Goal: Task Accomplishment & Management: Use online tool/utility

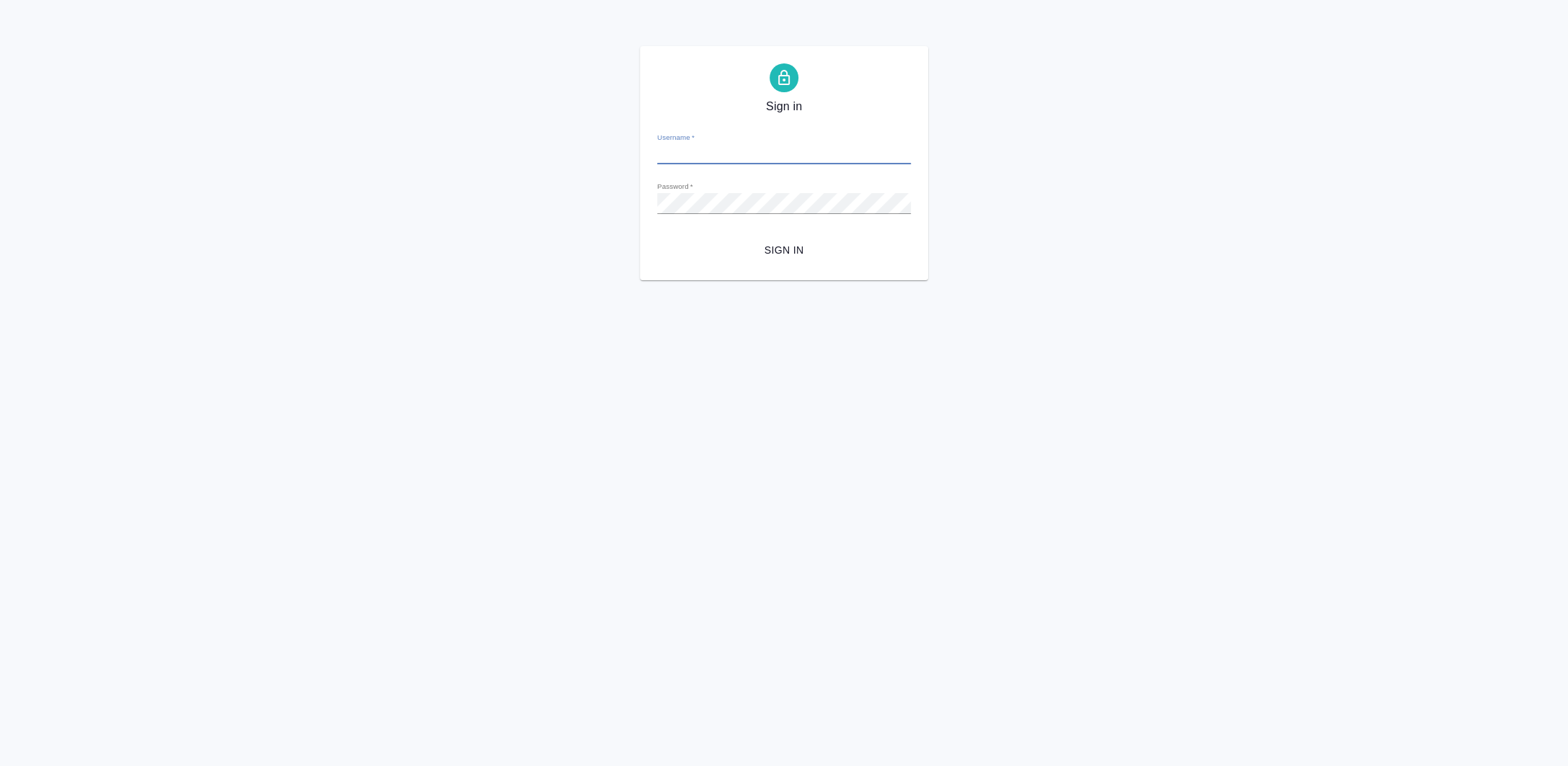
type input "a.zaborova@awatera.com"
click at [796, 259] on button "Sign in" at bounding box center [784, 250] width 254 height 26
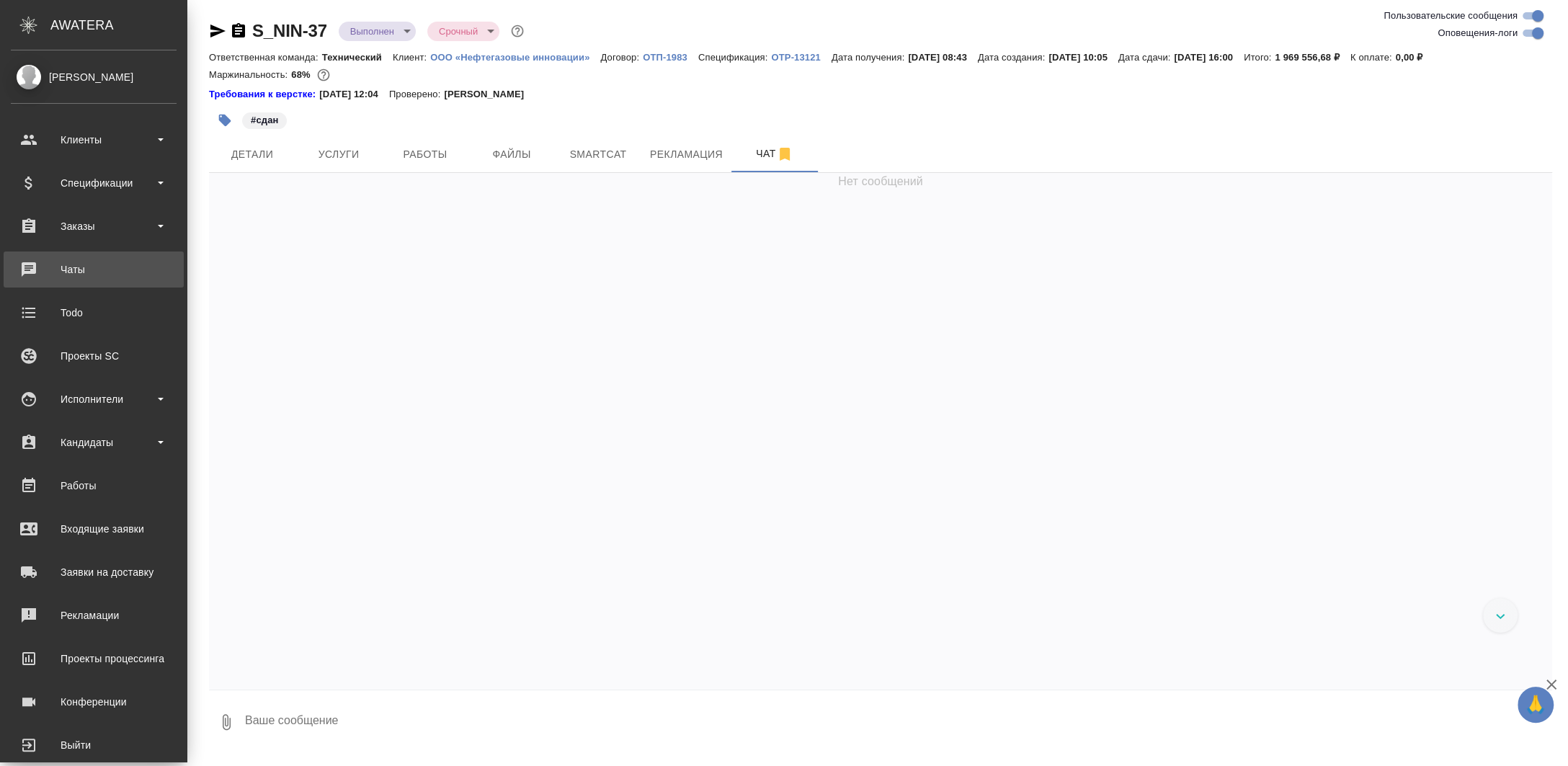
click at [113, 270] on div "Чаты" at bounding box center [94, 270] width 166 height 22
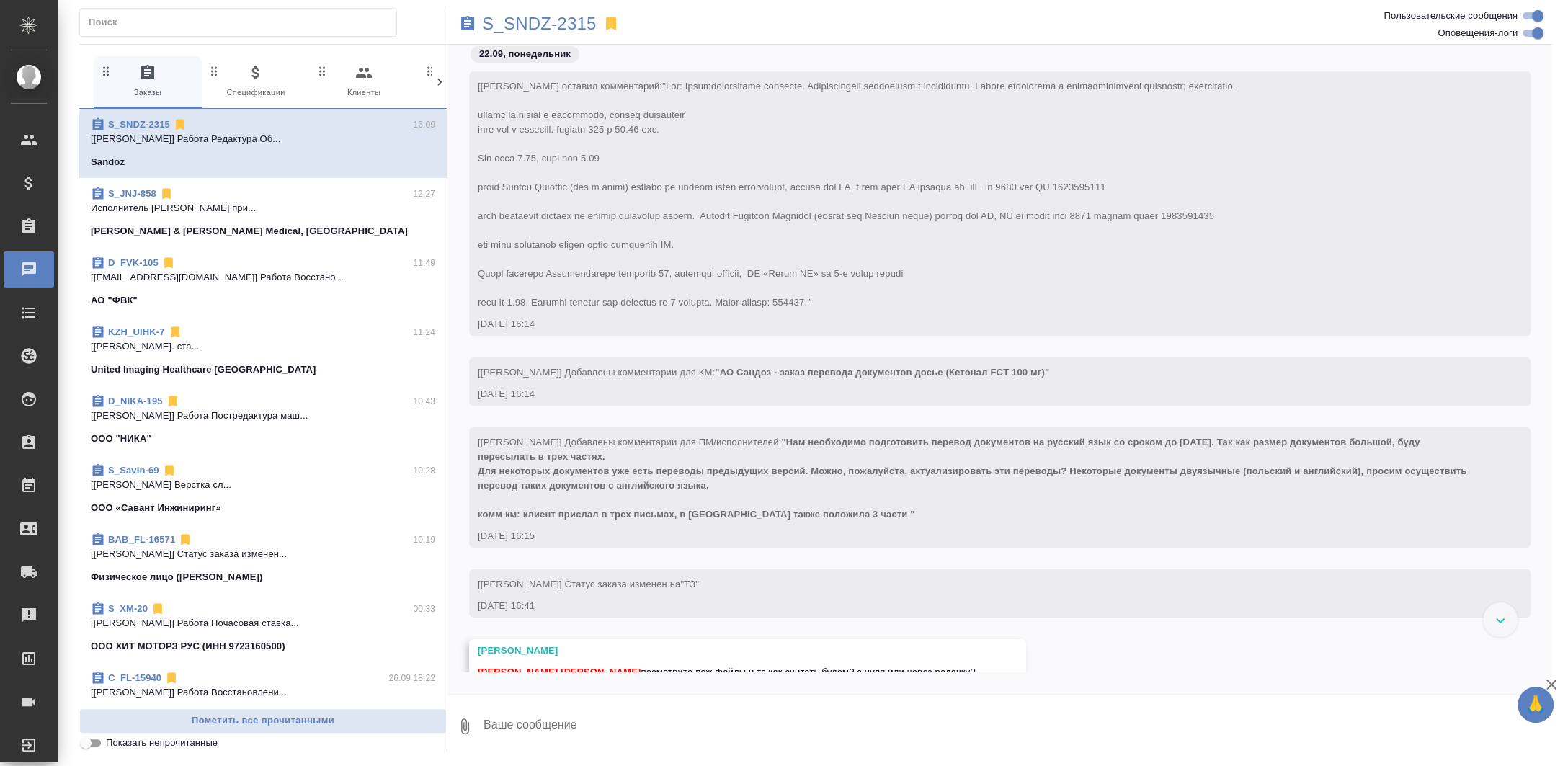
click at [171, 743] on span "Показать непрочитанные" at bounding box center [162, 743] width 112 height 15
click at [112, 743] on input "Показать непрочитанные" at bounding box center [86, 743] width 52 height 18
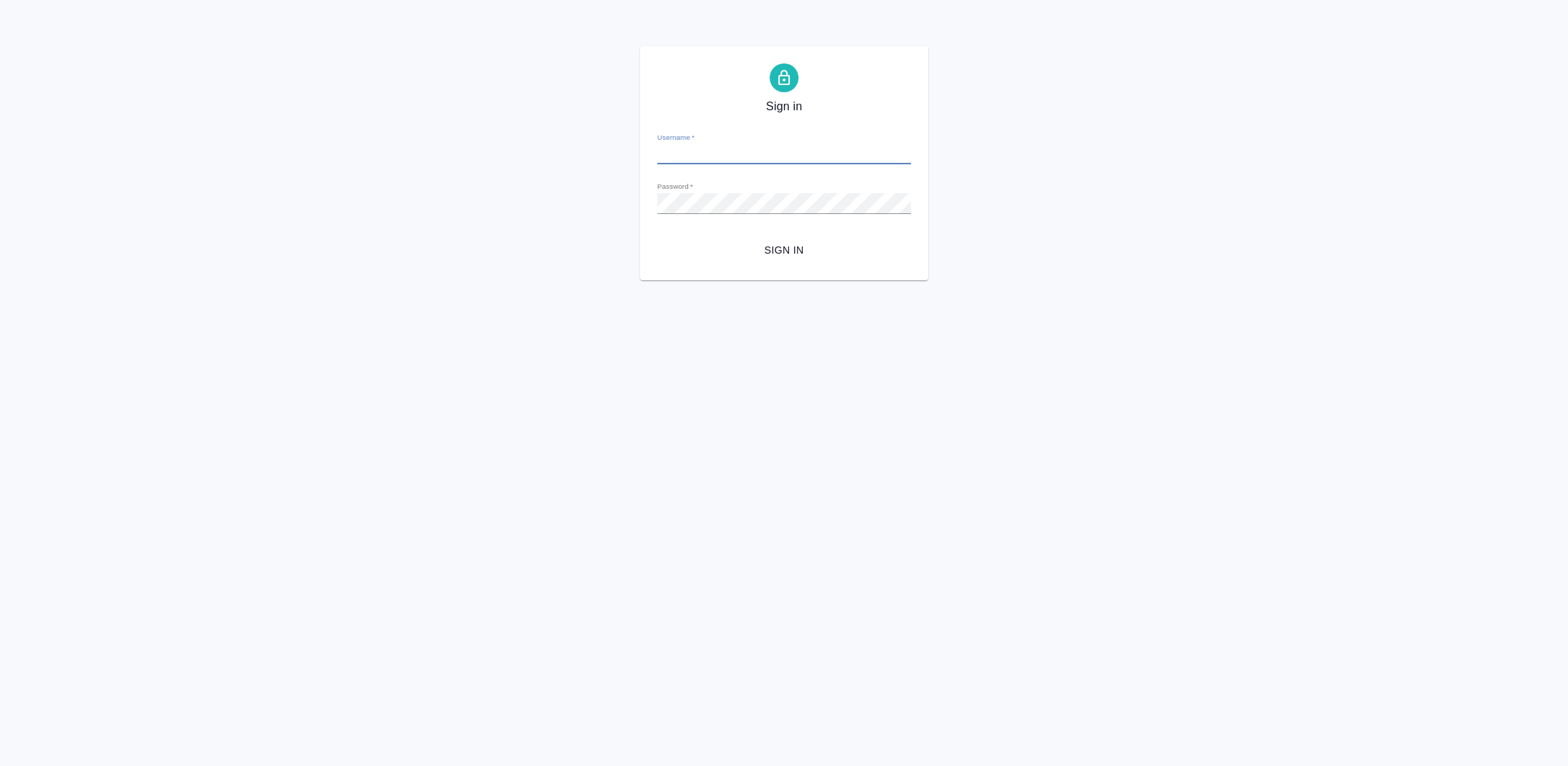
type input "a.zaborova@awatera.com"
click at [799, 267] on div "Sign in Username   * a.zaborova@awatera.com Password   * urlPath   * / Sign in" at bounding box center [784, 163] width 288 height 234
click at [817, 242] on span "Sign in" at bounding box center [784, 250] width 230 height 18
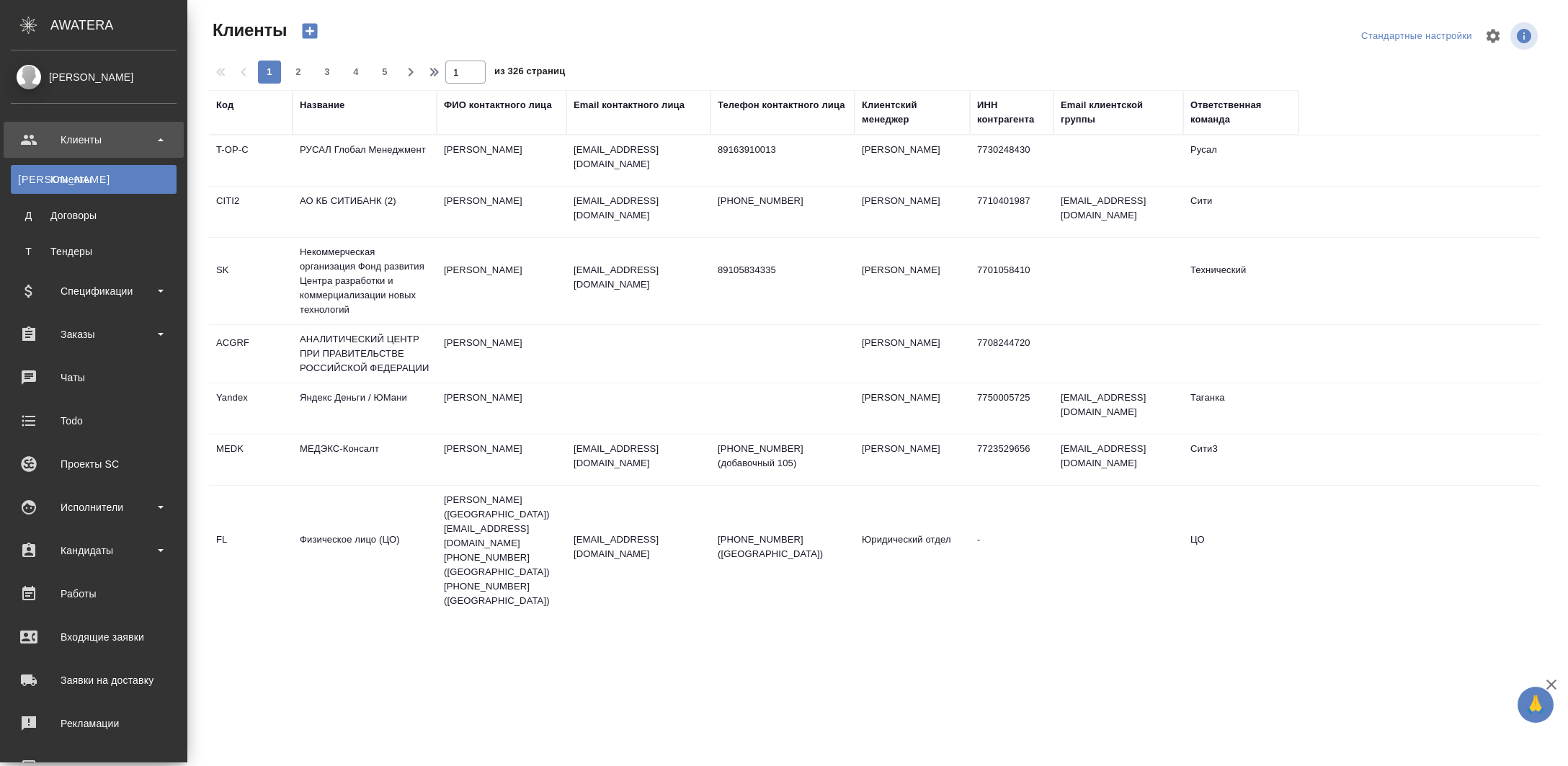
select select "RU"
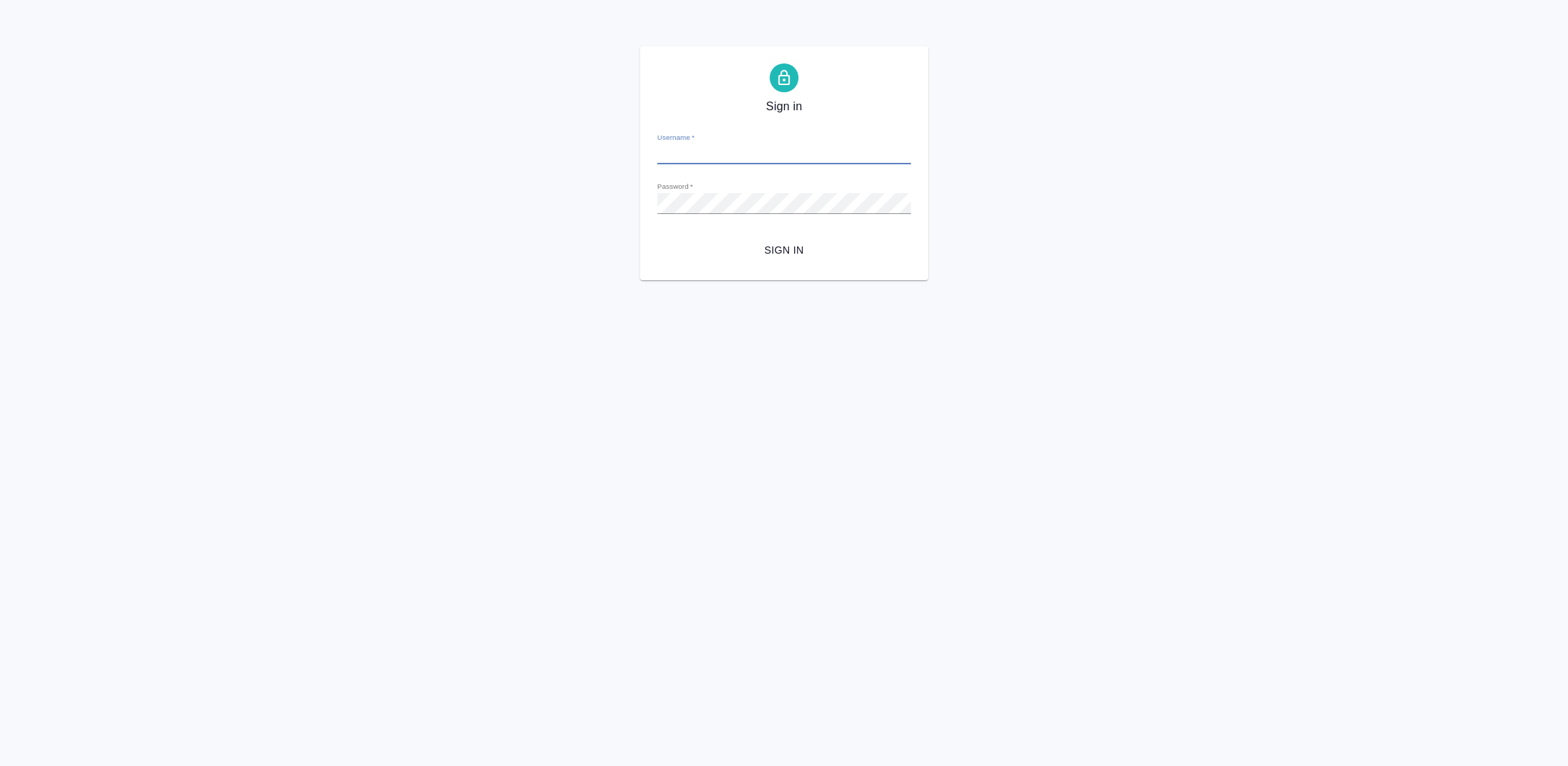
type input "[EMAIL_ADDRESS][DOMAIN_NAME]"
click at [802, 248] on span "Sign in" at bounding box center [784, 250] width 230 height 18
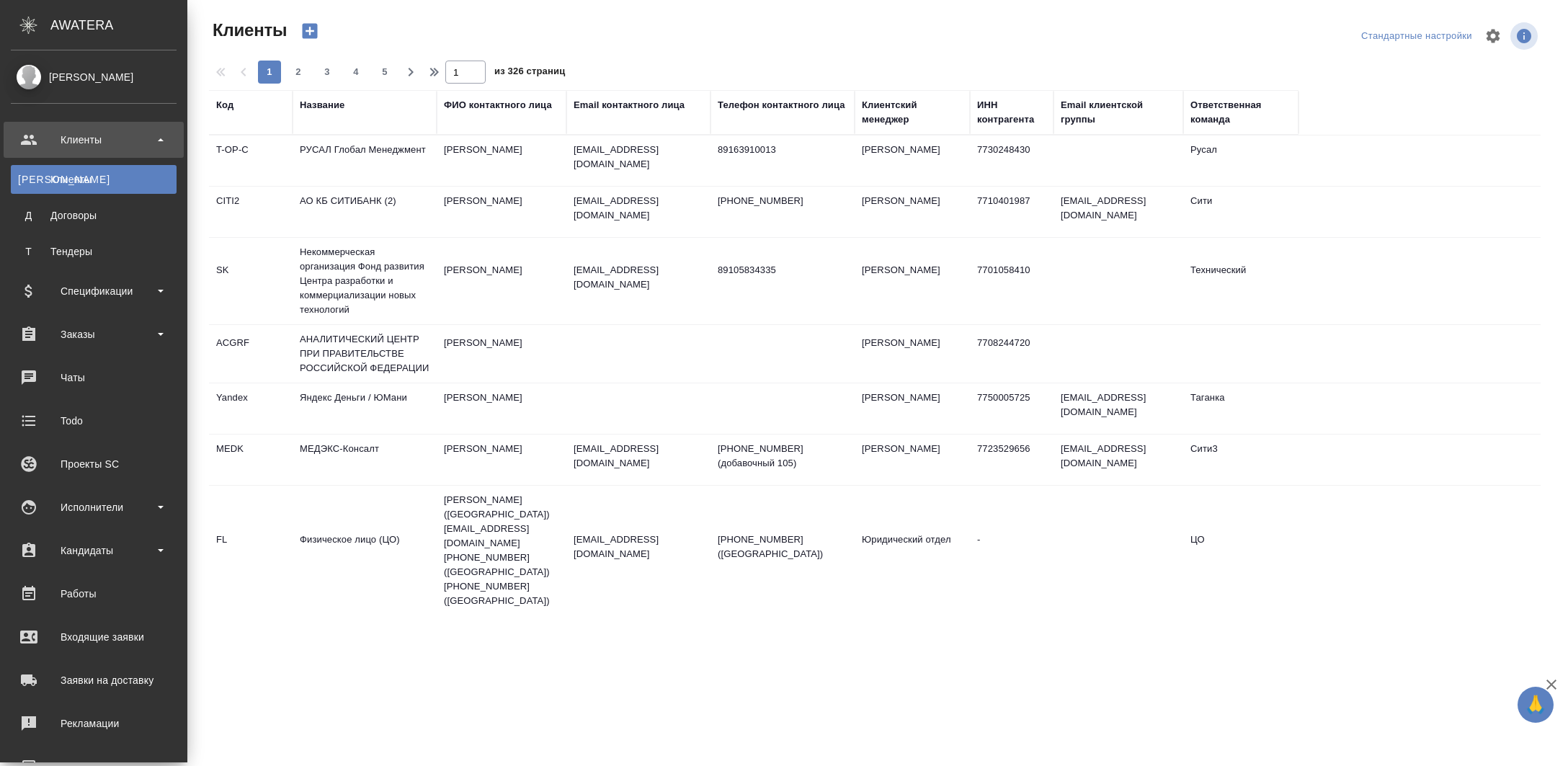
select select "RU"
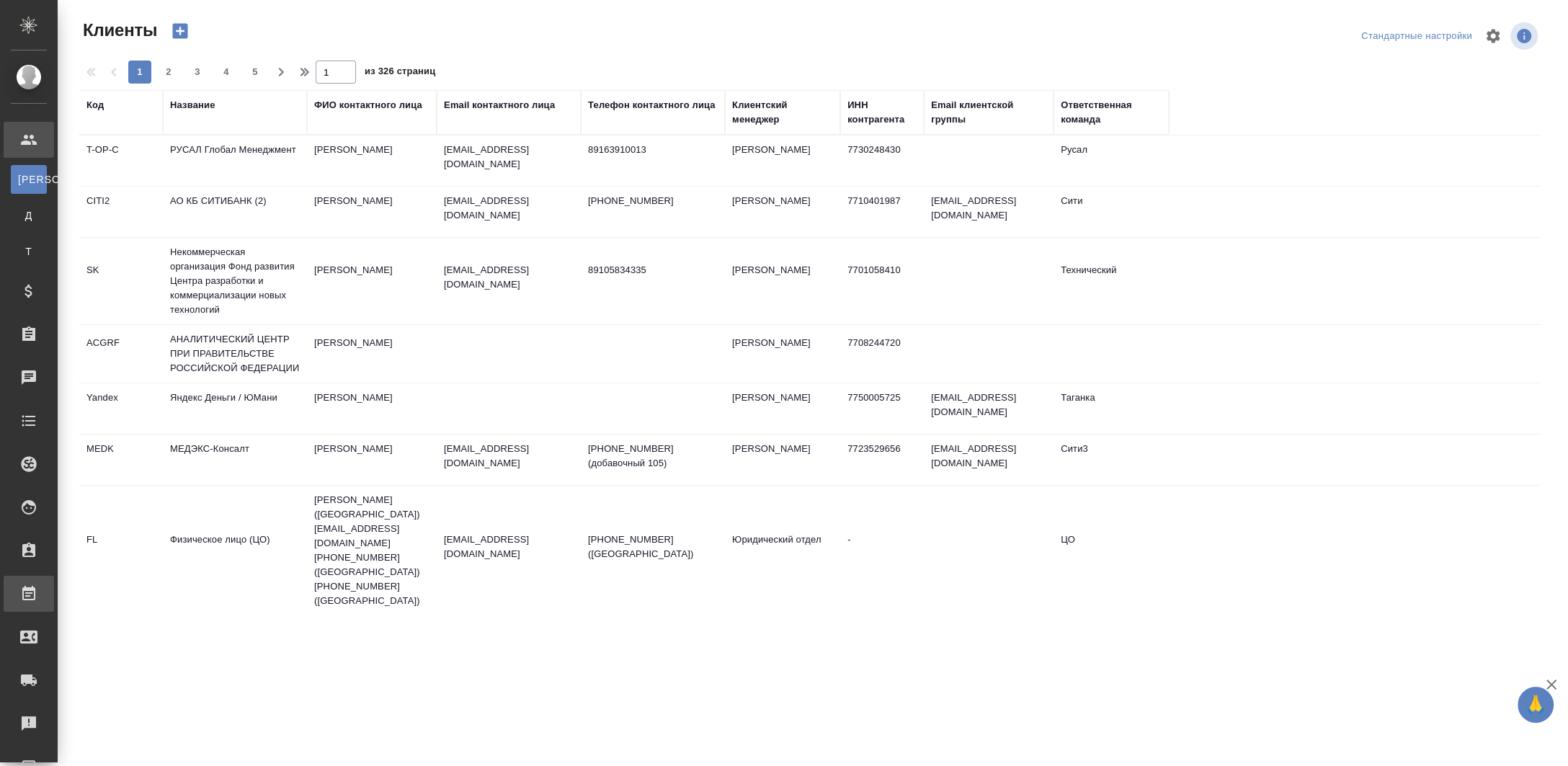
click at [29, 585] on div "Работы" at bounding box center [10, 594] width 36 height 22
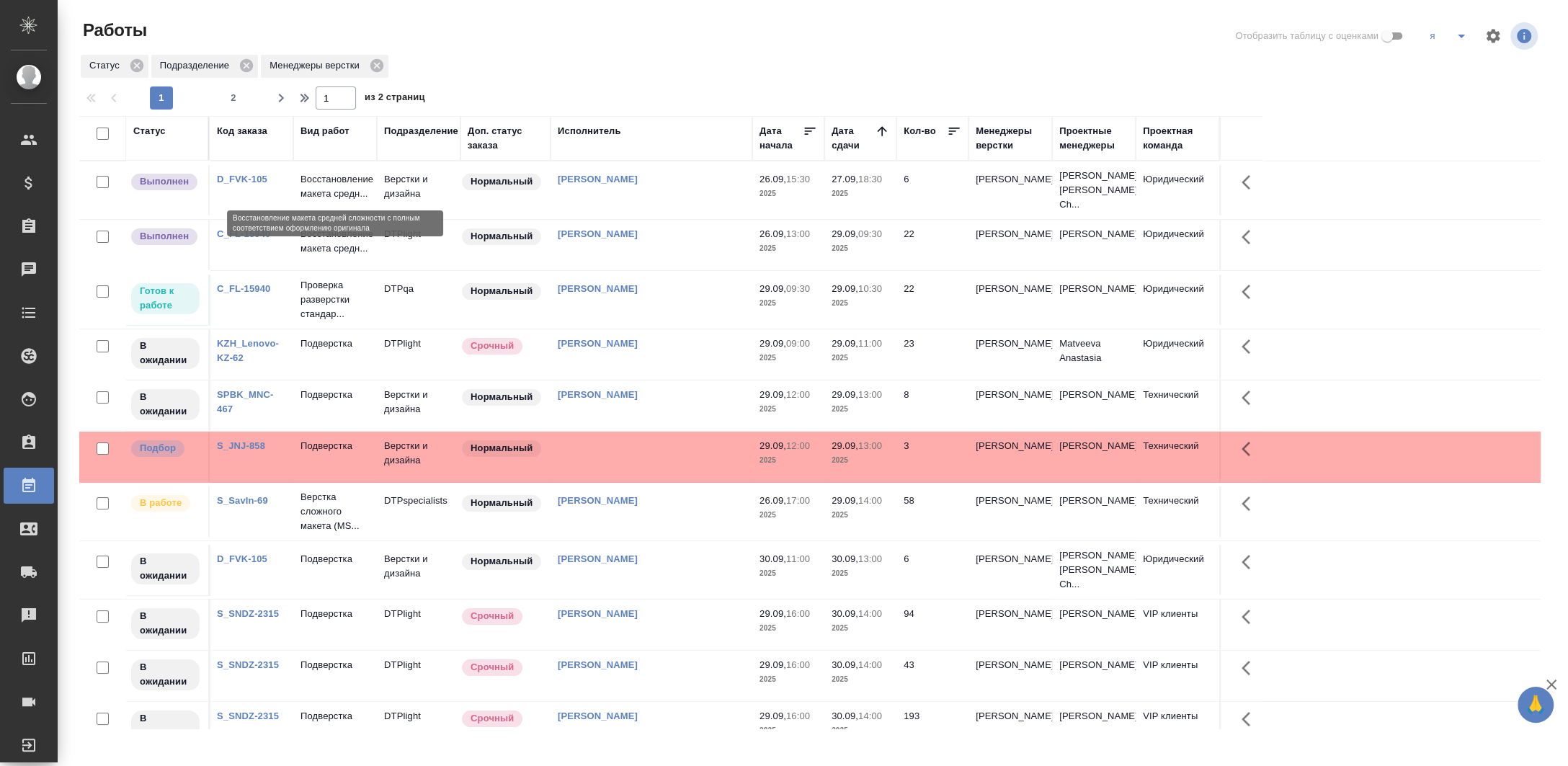
click at [358, 176] on p "Восстановление макета средн..." at bounding box center [335, 186] width 69 height 29
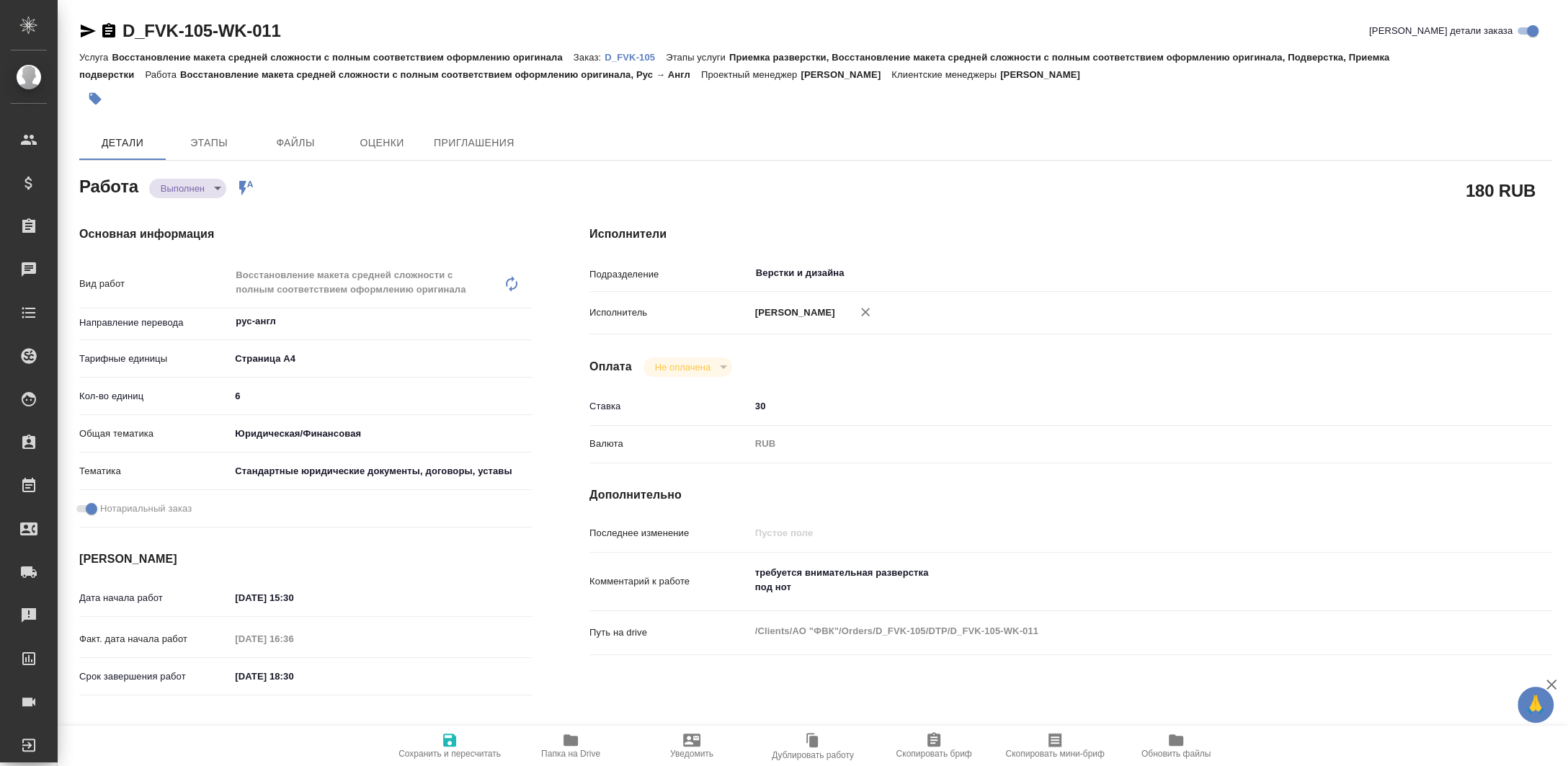
type textarea "x"
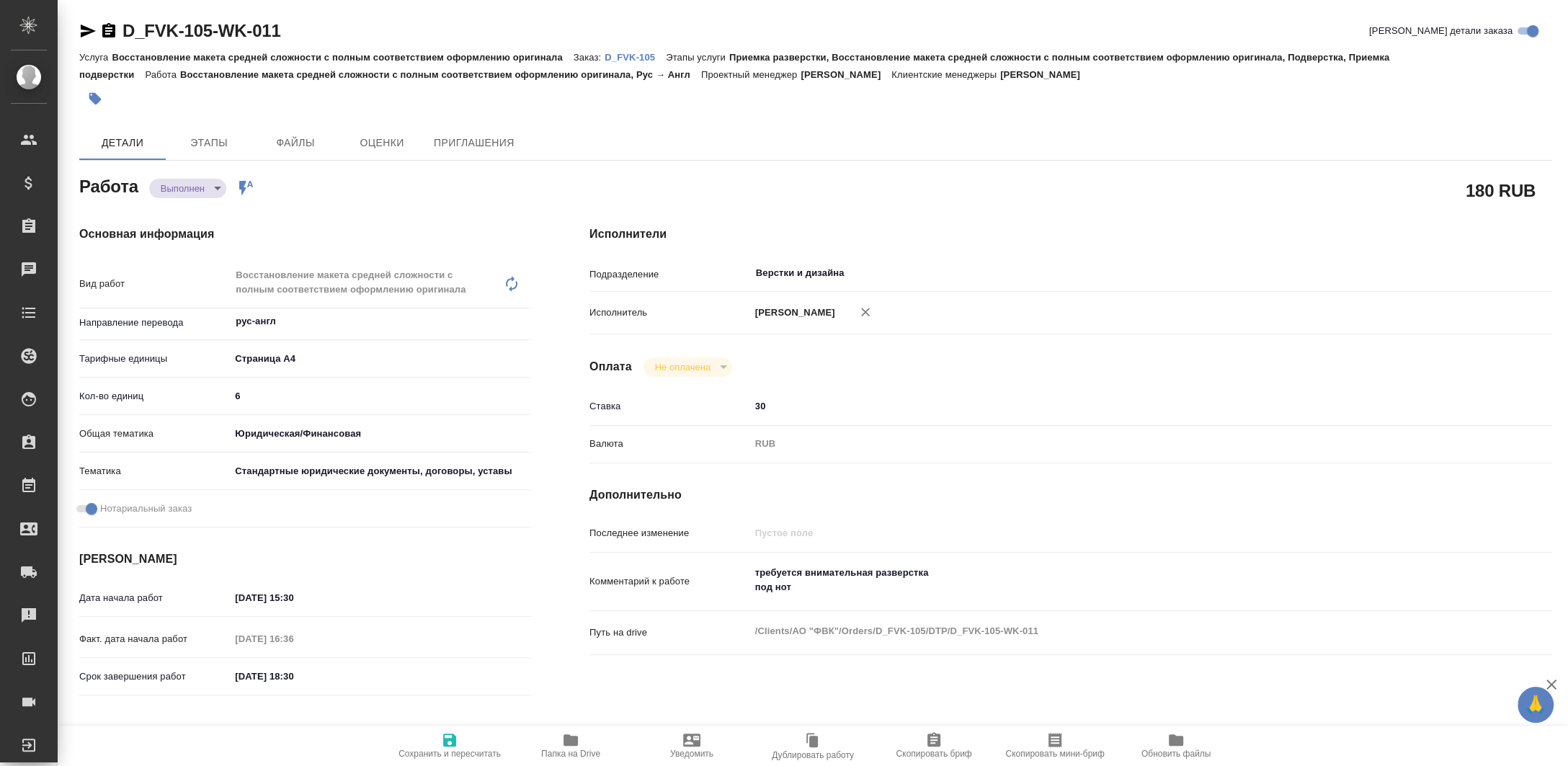
type textarea "x"
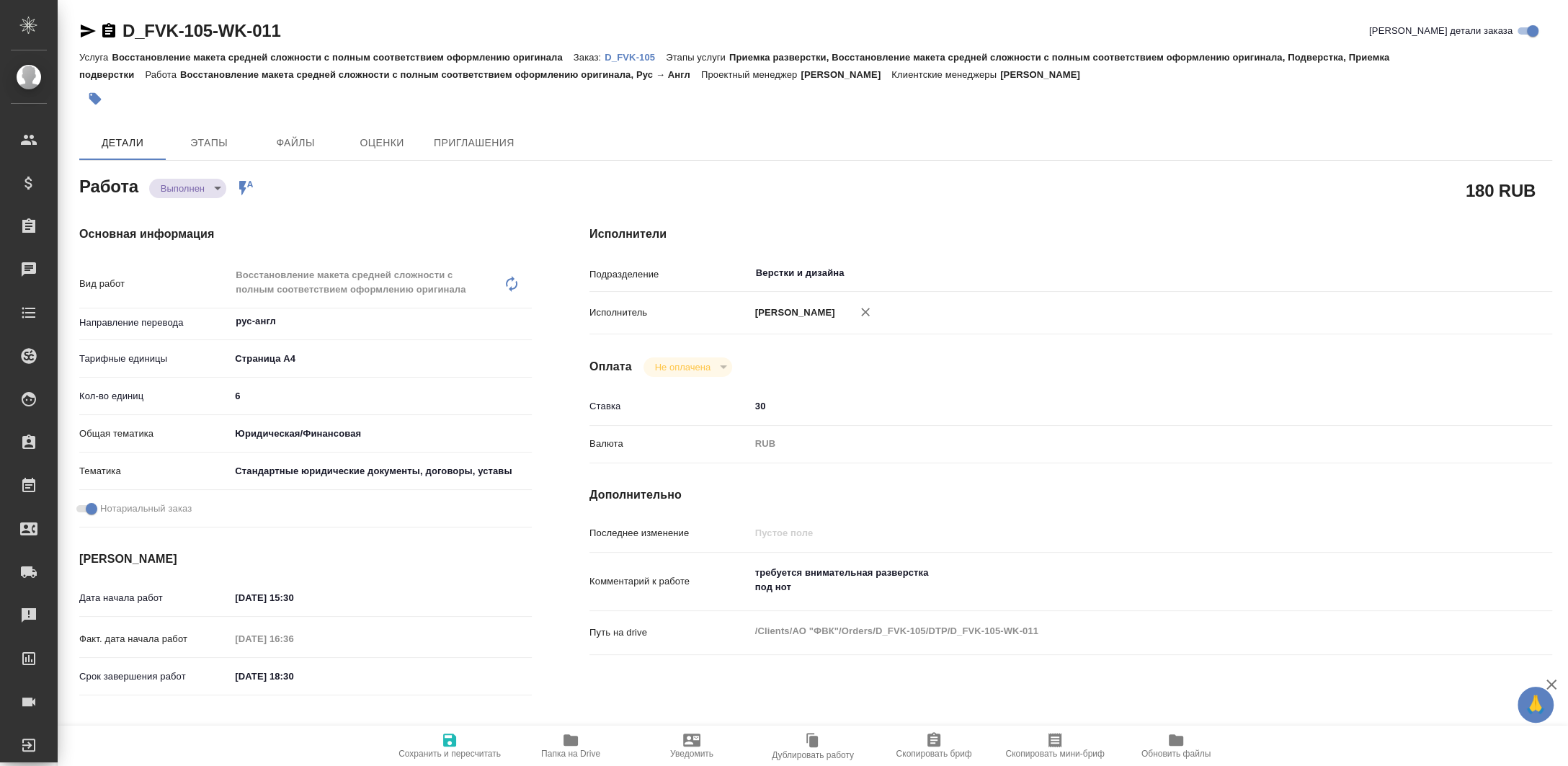
type textarea "x"
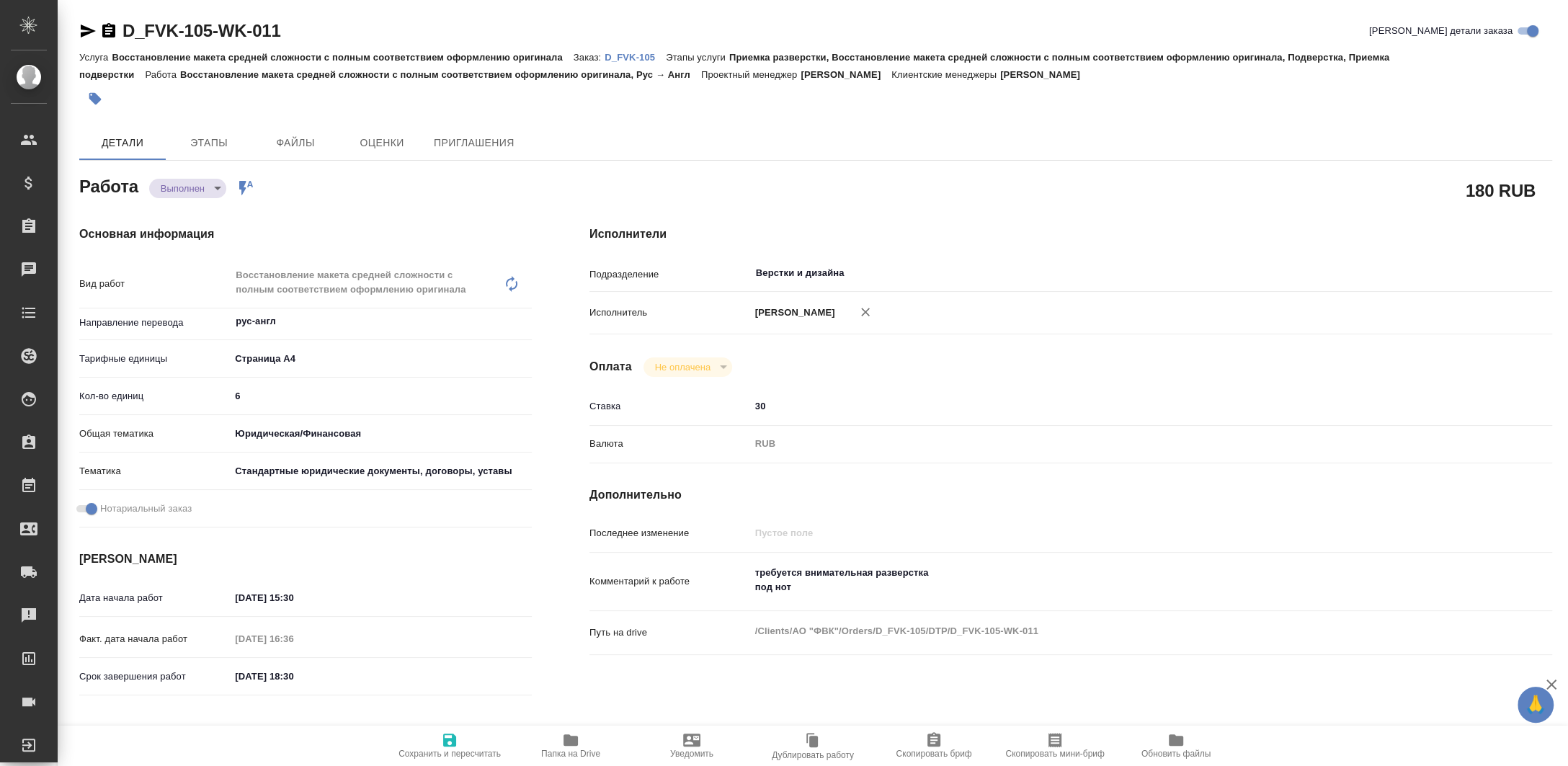
type textarea "x"
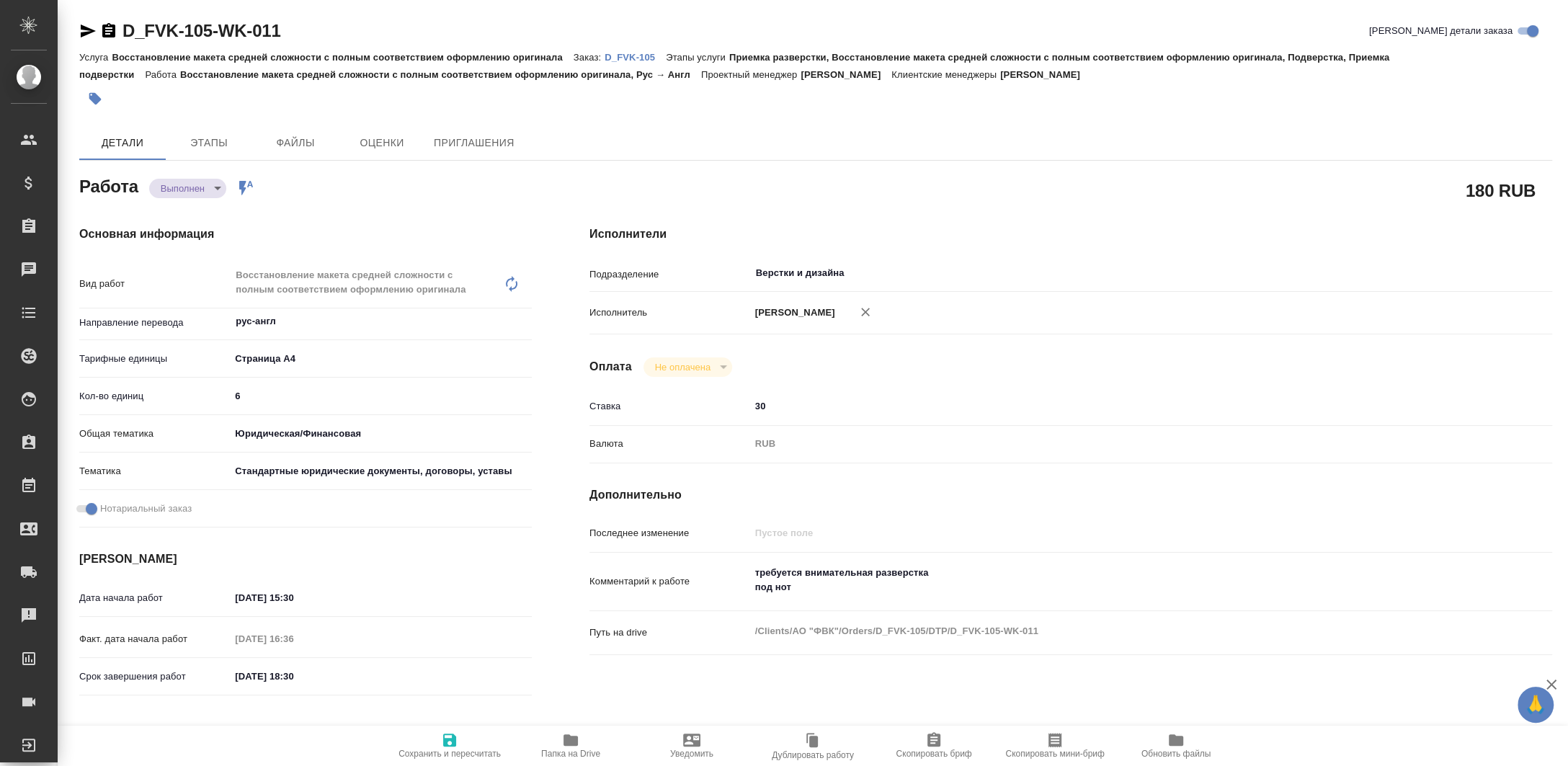
type textarea "x"
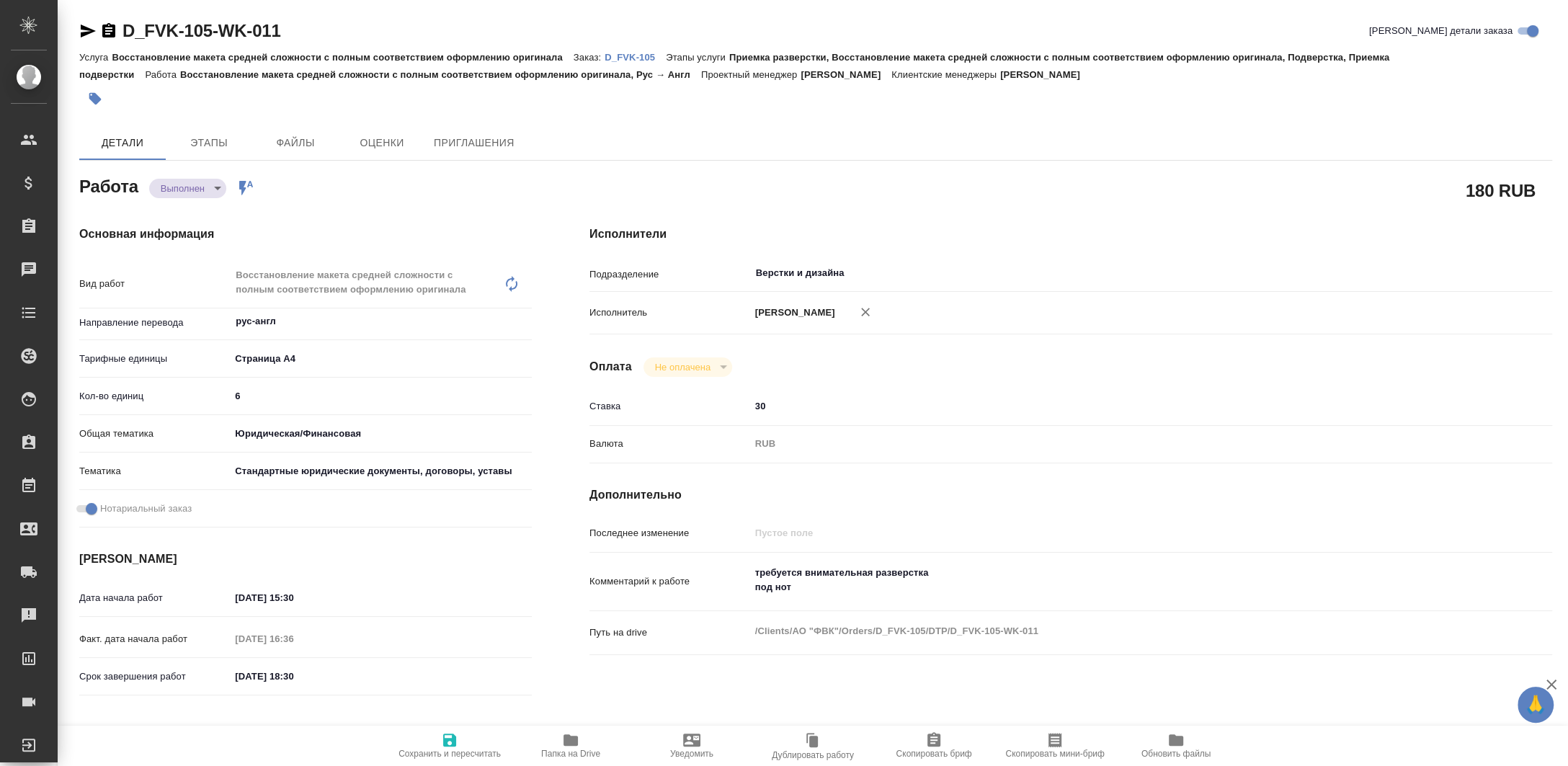
type textarea "x"
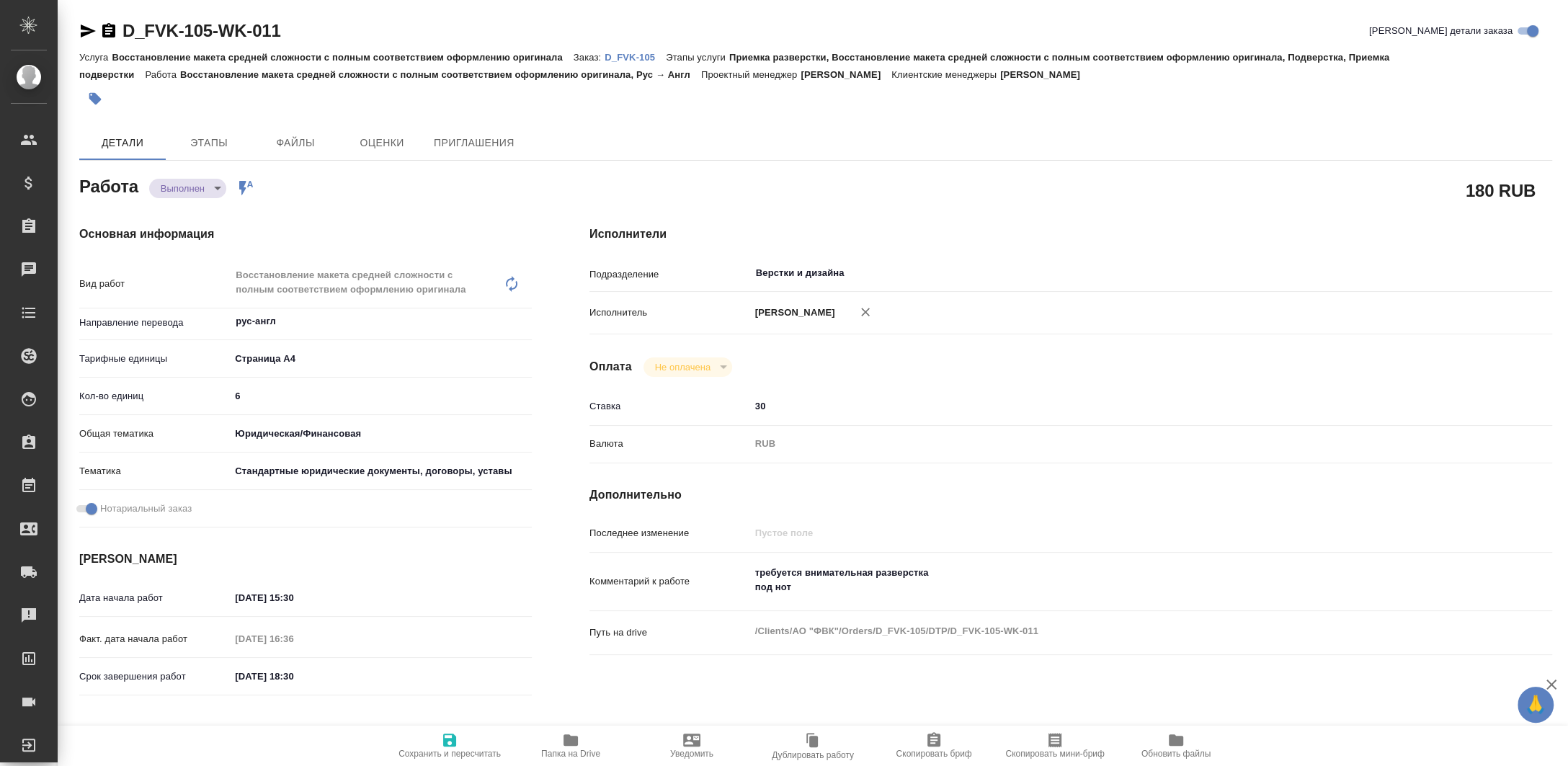
type textarea "x"
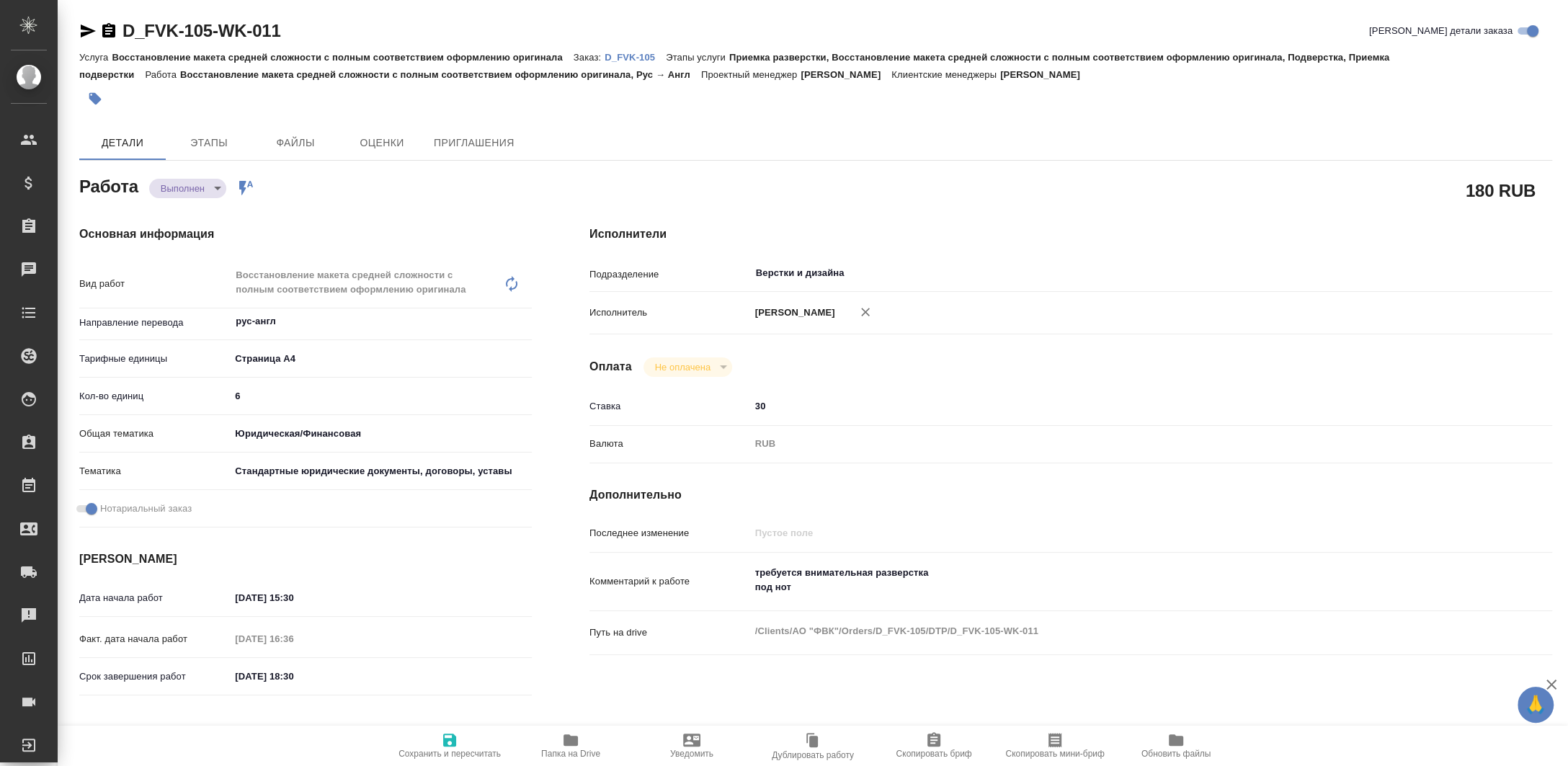
type textarea "x"
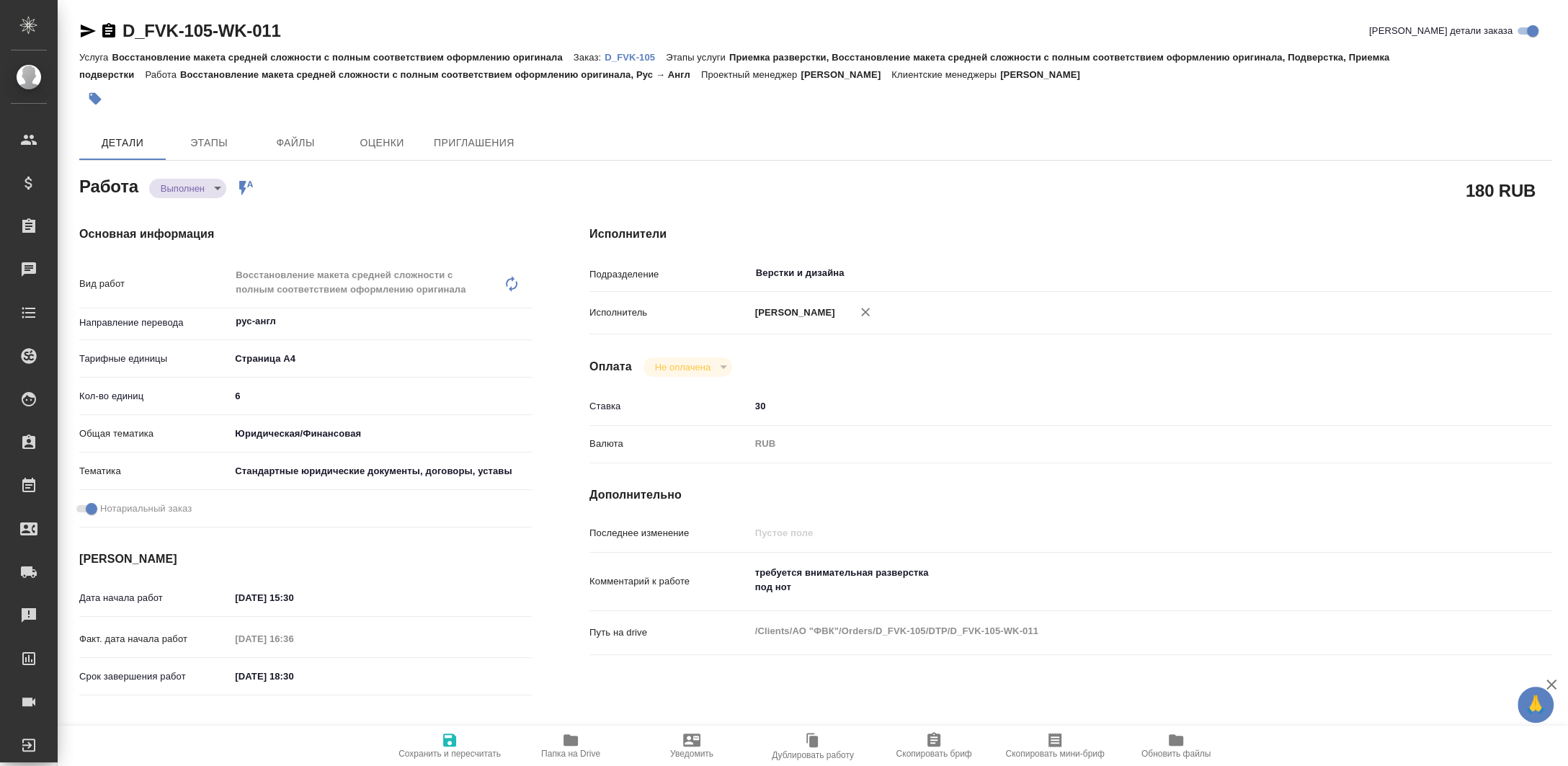
click at [577, 754] on span "Папка на Drive" at bounding box center [570, 754] width 59 height 10
click at [621, 58] on p "D_FVK-105" at bounding box center [636, 57] width 61 height 11
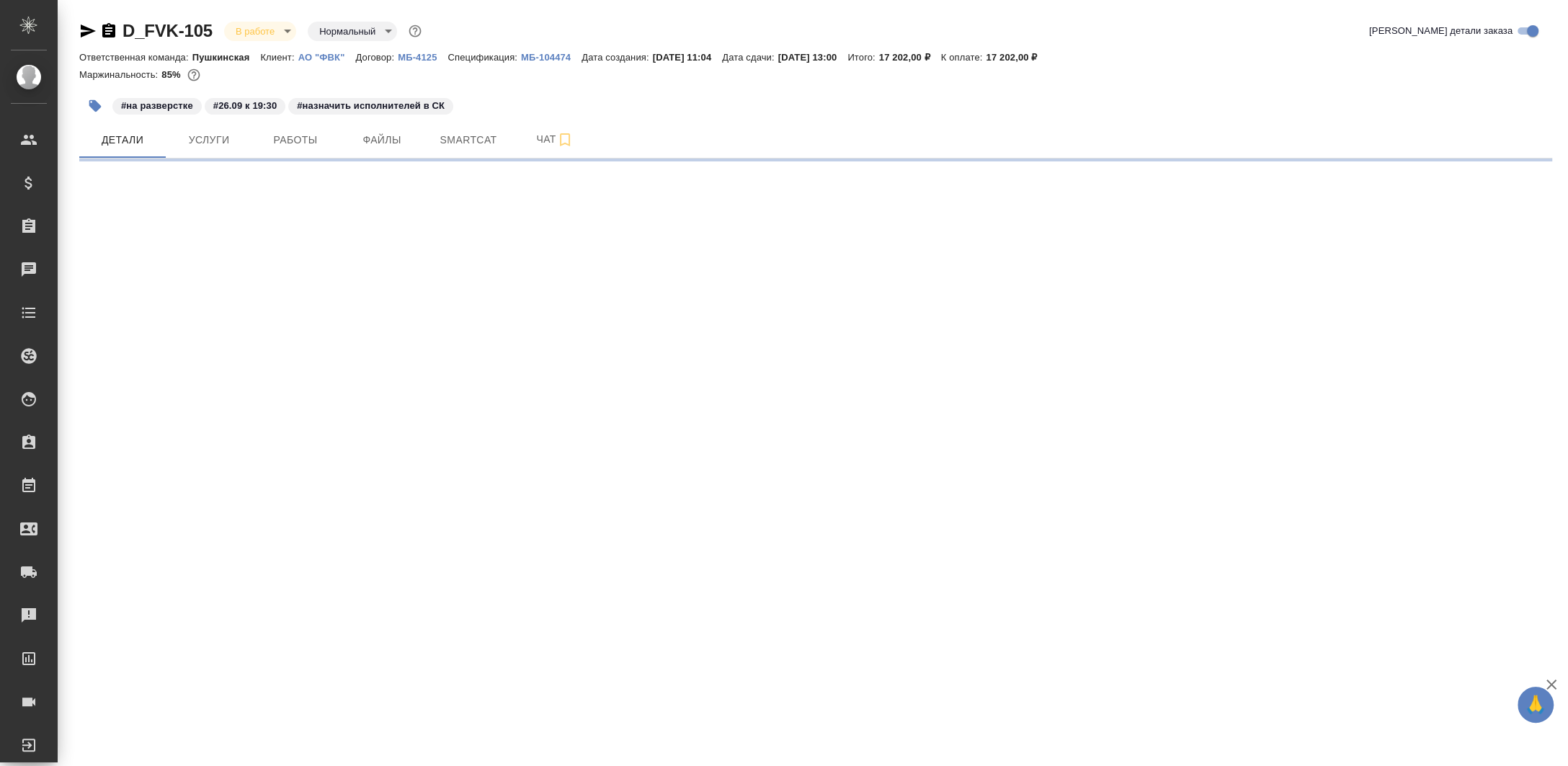
select select "RU"
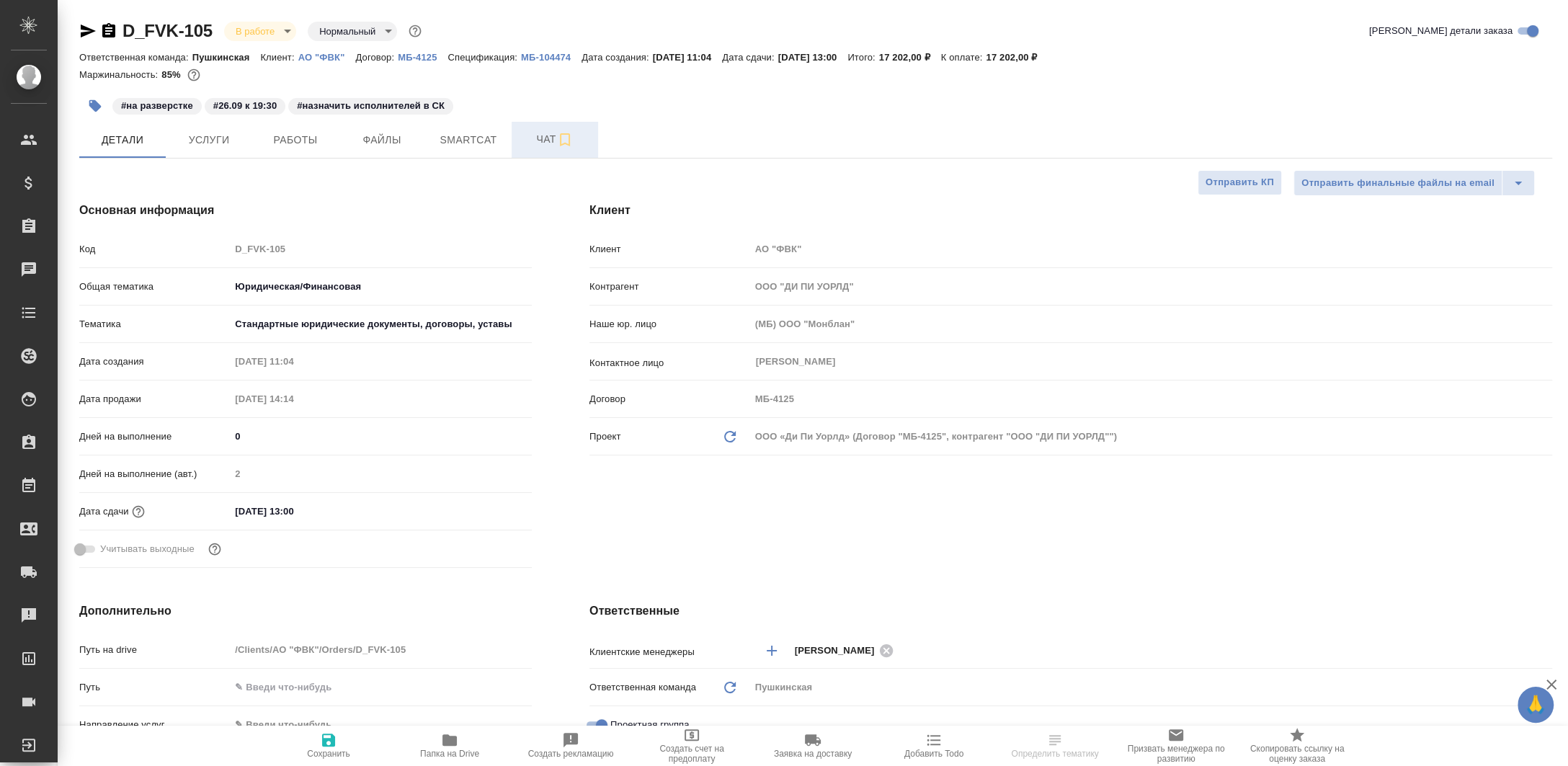
type textarea "x"
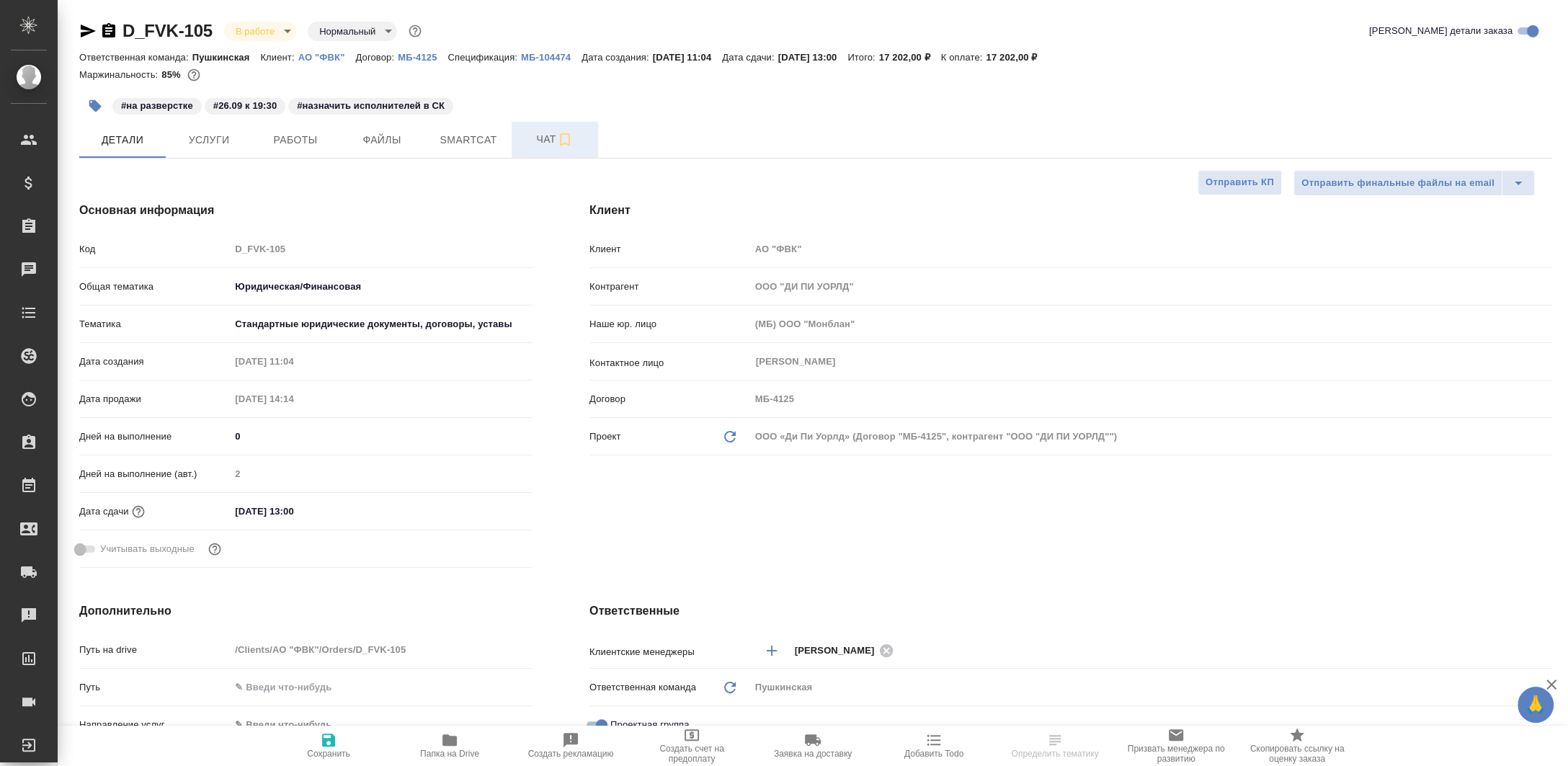
type textarea "x"
click at [529, 144] on span "Чат" at bounding box center [555, 139] width 69 height 18
type textarea "x"
